Goal: Information Seeking & Learning: Learn about a topic

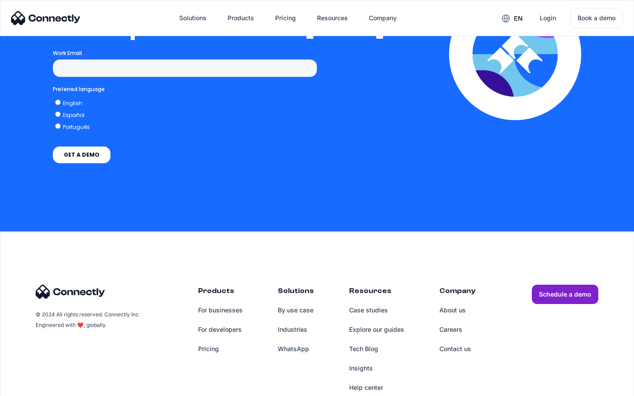
scroll to position [1932, 0]
